Goal: Information Seeking & Learning: Check status

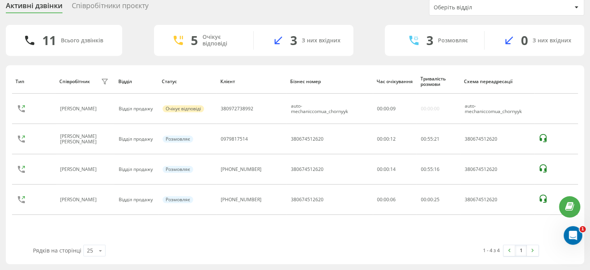
scroll to position [29, 0]
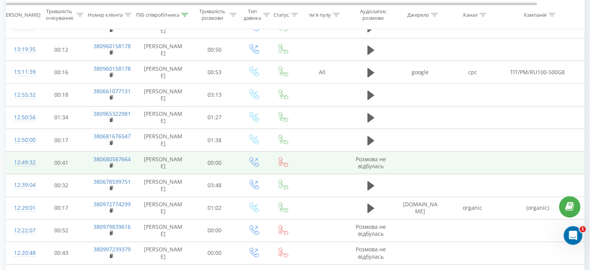
scroll to position [388, 0]
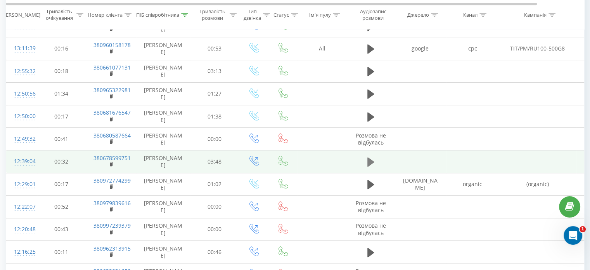
click at [371, 159] on icon at bounding box center [370, 161] width 7 height 9
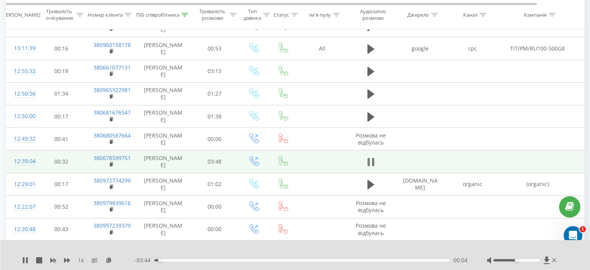
click at [369, 158] on icon at bounding box center [368, 161] width 2 height 9
click at [370, 161] on icon at bounding box center [370, 161] width 7 height 9
click at [22, 260] on icon at bounding box center [25, 260] width 6 height 6
click at [25, 259] on icon at bounding box center [25, 260] width 5 height 6
click at [110, 163] on rect at bounding box center [111, 164] width 2 height 3
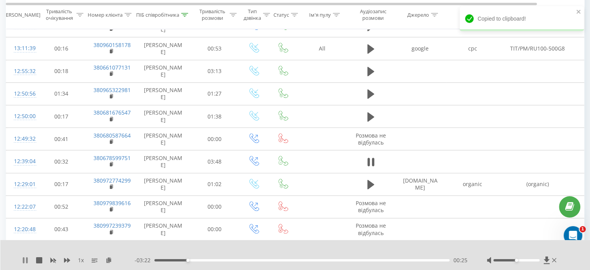
click at [23, 259] on icon at bounding box center [24, 260] width 2 height 6
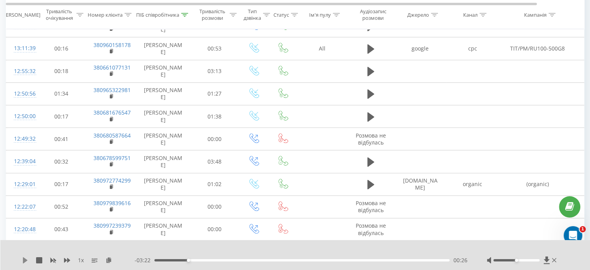
click at [23, 259] on icon at bounding box center [25, 260] width 5 height 6
click at [22, 259] on icon at bounding box center [25, 260] width 6 height 6
click at [22, 258] on icon at bounding box center [25, 260] width 6 height 6
click at [311, 262] on div "- 01:14 02:34 02:34" at bounding box center [301, 260] width 333 height 8
click at [303, 258] on div "- 01:14 02:34 02:34" at bounding box center [301, 260] width 333 height 8
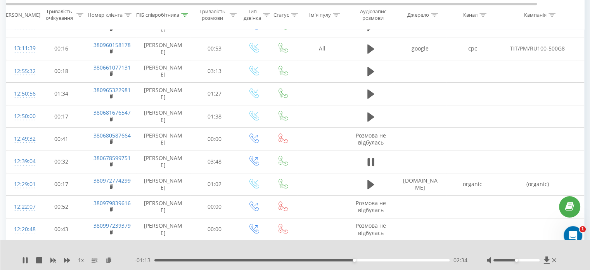
click at [302, 260] on div "02:34" at bounding box center [301, 260] width 295 height 2
click at [292, 259] on div "01:54" at bounding box center [301, 260] width 295 height 2
click at [273, 259] on div "01:50" at bounding box center [301, 260] width 295 height 2
click at [24, 260] on icon at bounding box center [25, 260] width 6 height 6
click at [26, 259] on icon at bounding box center [25, 260] width 5 height 6
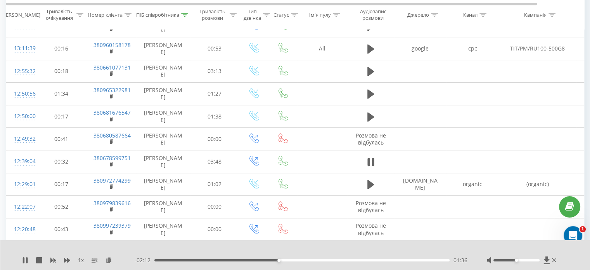
click at [300, 259] on div "01:36" at bounding box center [301, 260] width 295 height 2
click at [315, 261] on div "01:52" at bounding box center [301, 260] width 295 height 2
click at [367, 262] on div "- 01:13 02:35 02:35" at bounding box center [301, 260] width 333 height 8
click at [367, 260] on div "02:35" at bounding box center [301, 260] width 295 height 2
click at [374, 260] on div "00:00" at bounding box center [301, 260] width 295 height 2
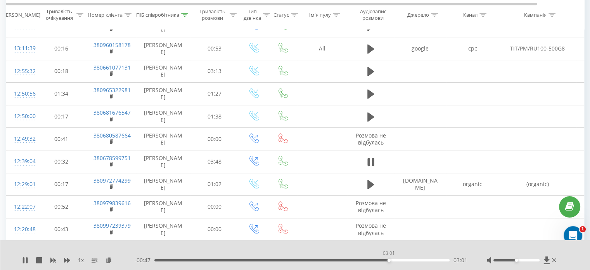
click at [389, 260] on div "03:01" at bounding box center [301, 260] width 295 height 2
click at [399, 260] on div "03:01" at bounding box center [301, 260] width 295 height 2
click at [409, 259] on div "03:09" at bounding box center [301, 260] width 295 height 2
click at [412, 259] on div "03:16" at bounding box center [301, 260] width 295 height 2
click at [406, 259] on div "03:20" at bounding box center [301, 260] width 295 height 2
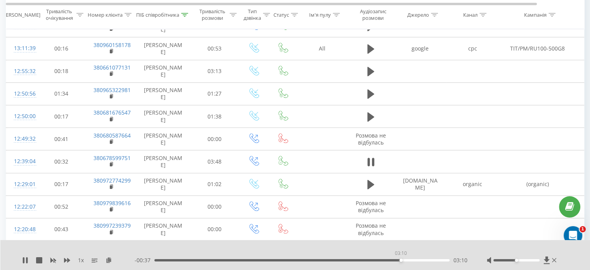
click at [401, 259] on div "03:10" at bounding box center [301, 260] width 295 height 2
click at [395, 259] on div "03:06" at bounding box center [301, 260] width 295 height 2
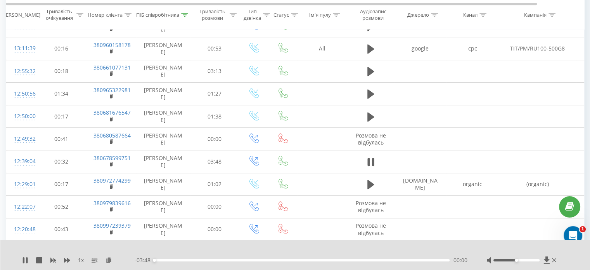
click at [387, 259] on div "00:00" at bounding box center [301, 260] width 295 height 2
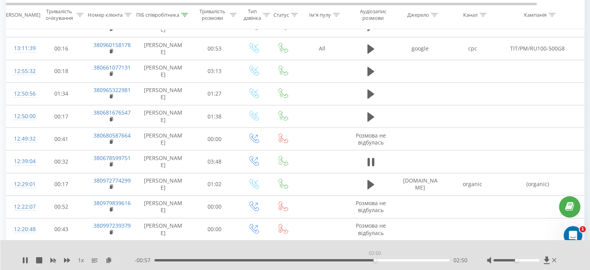
click at [375, 259] on div "02:50" at bounding box center [301, 260] width 295 height 2
click at [371, 162] on icon at bounding box center [370, 161] width 7 height 11
click at [20, 261] on div "1 x - 00:01 03:46 03:46" at bounding box center [295, 255] width 590 height 30
click at [25, 258] on icon at bounding box center [25, 260] width 5 height 6
click at [234, 259] on div "03:47" at bounding box center [301, 260] width 295 height 2
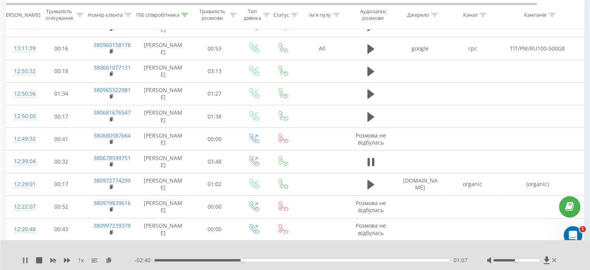
click at [25, 259] on icon at bounding box center [25, 260] width 6 height 6
drag, startPoint x: 242, startPoint y: 259, endPoint x: 142, endPoint y: 262, distance: 100.1
click at [148, 263] on div "- 03:48 00:00 00:00" at bounding box center [301, 260] width 333 height 8
click at [24, 259] on icon at bounding box center [25, 260] width 5 height 6
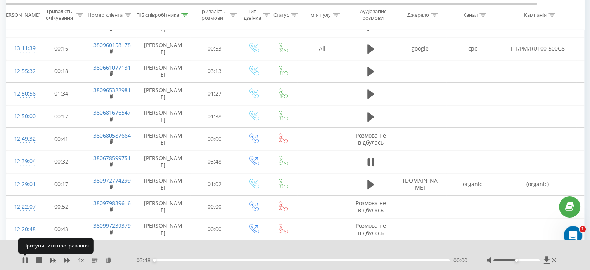
click at [24, 259] on icon at bounding box center [24, 260] width 2 height 6
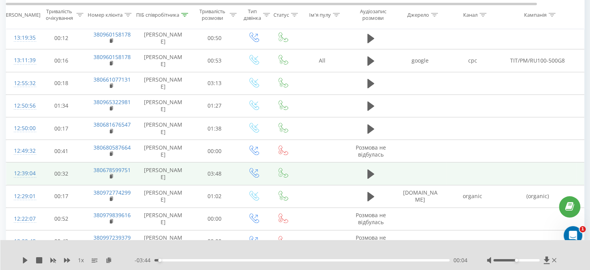
scroll to position [313, 0]
